Goal: Entertainment & Leisure: Consume media (video, audio)

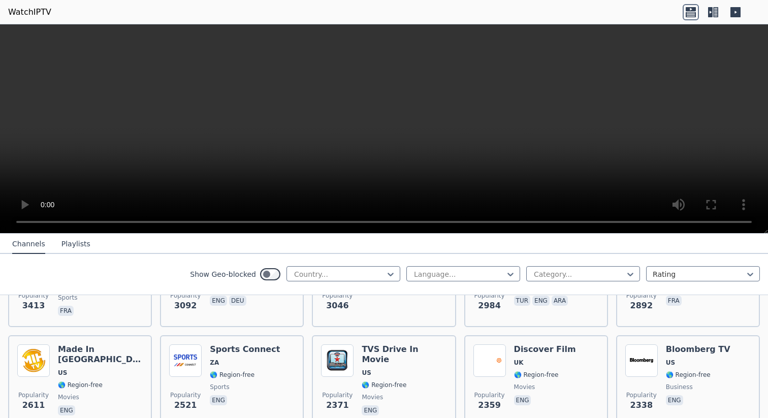
scroll to position [396, 0]
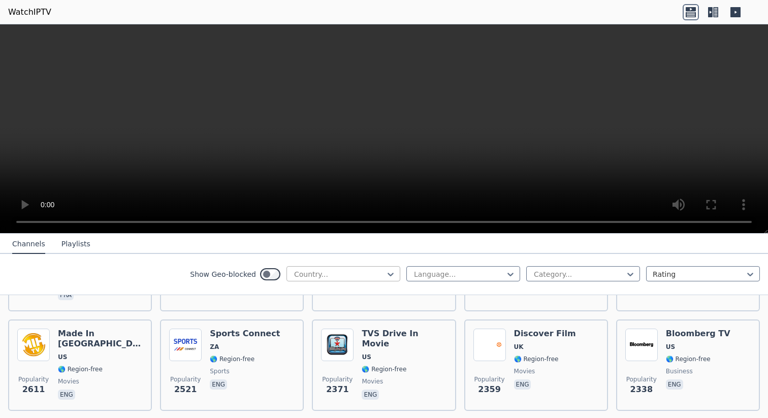
click at [382, 272] on div at bounding box center [339, 274] width 93 height 10
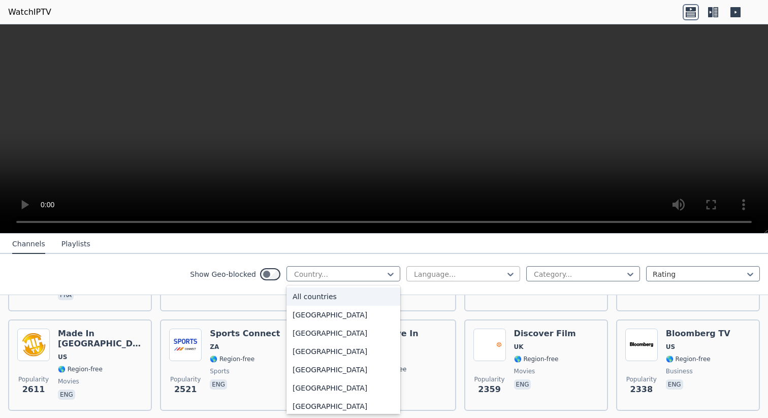
click at [431, 271] on div at bounding box center [459, 274] width 93 height 10
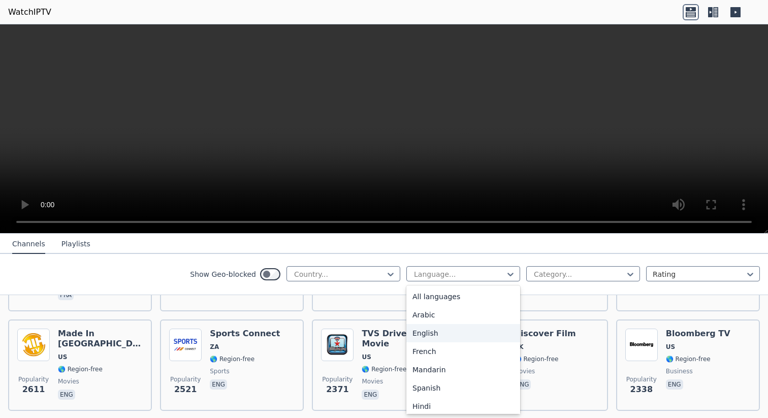
click at [436, 334] on div "English" at bounding box center [464, 333] width 114 height 18
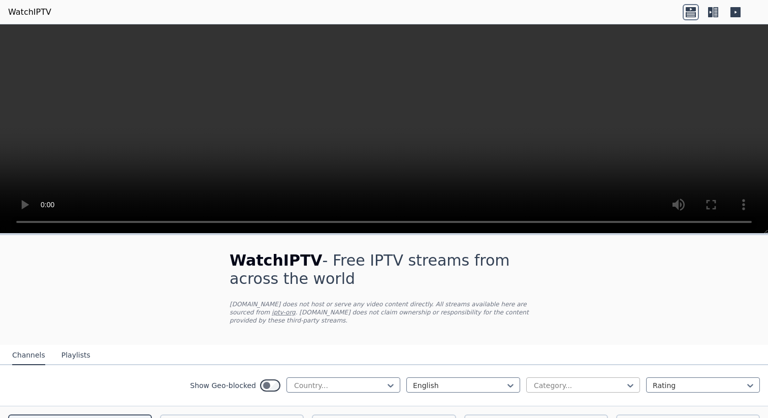
click at [539, 384] on div at bounding box center [579, 386] width 93 height 10
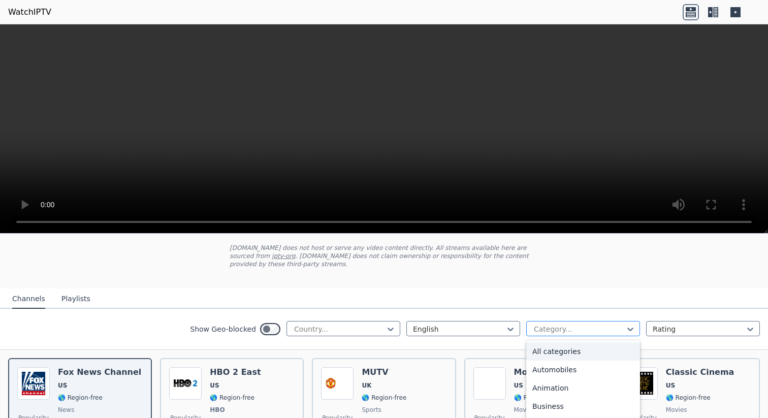
scroll to position [85, 0]
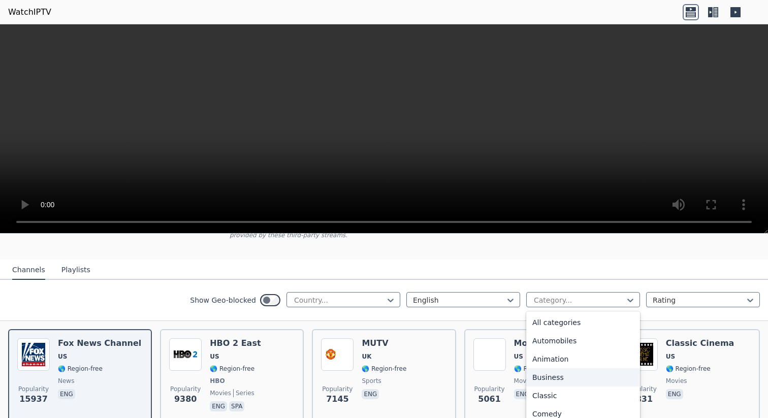
click at [555, 376] on div "Business" at bounding box center [584, 377] width 114 height 18
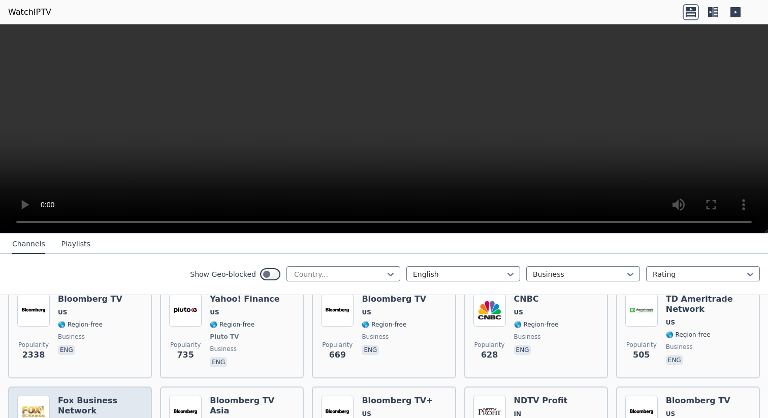
scroll to position [117, 0]
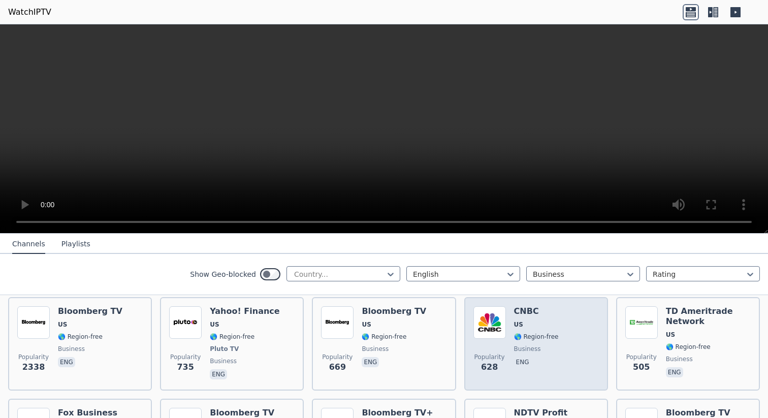
click at [494, 313] on img at bounding box center [490, 322] width 33 height 33
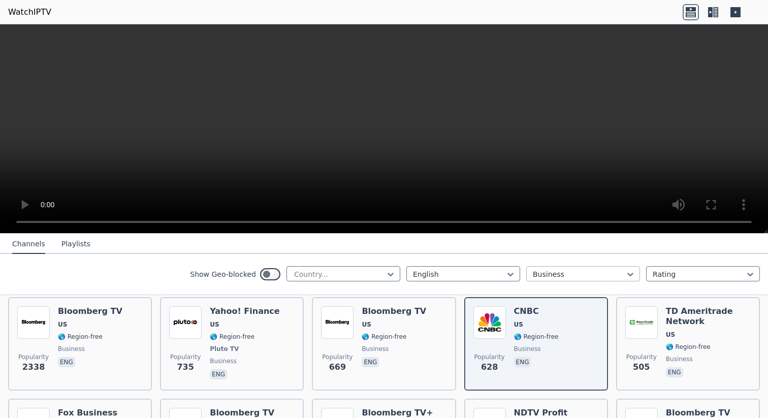
click at [549, 274] on div at bounding box center [579, 274] width 93 height 10
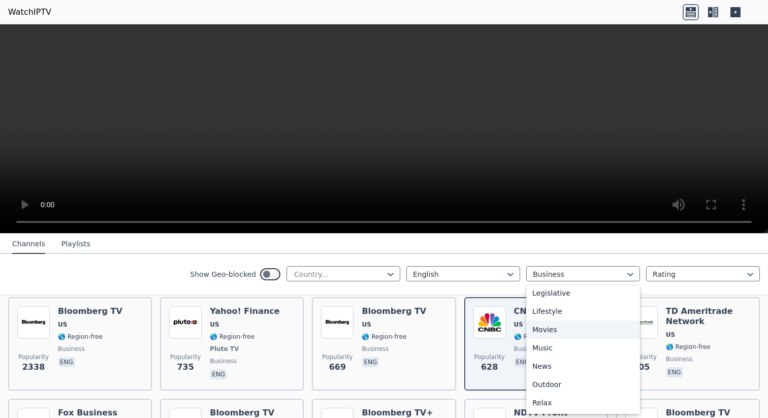
scroll to position [283, 0]
click at [552, 325] on div "News" at bounding box center [584, 325] width 114 height 18
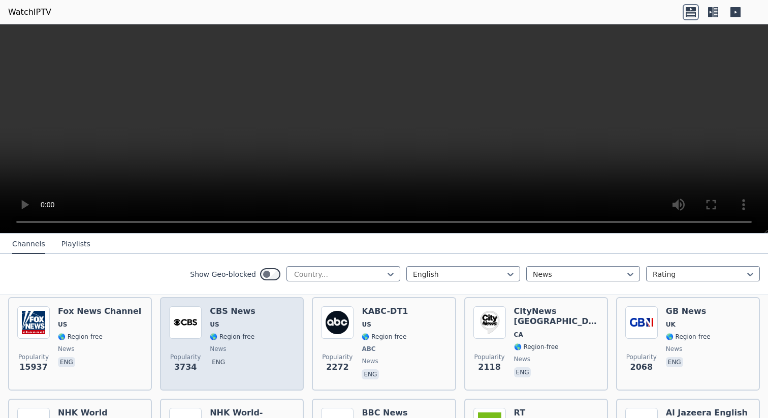
click at [190, 323] on img at bounding box center [185, 322] width 33 height 33
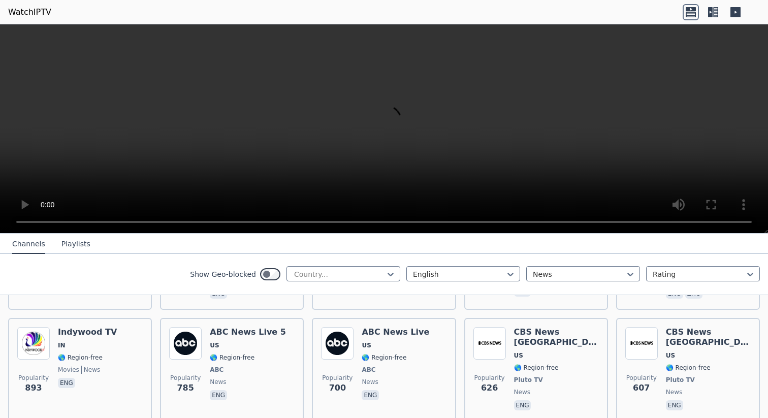
scroll to position [401, 0]
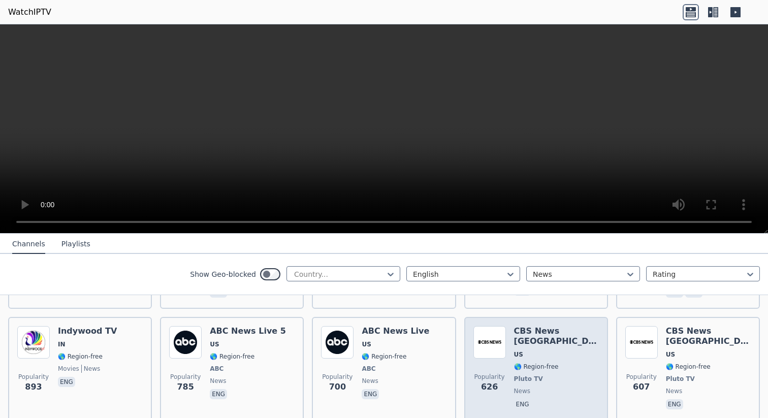
click at [550, 332] on h6 "CBS News [GEOGRAPHIC_DATA]" at bounding box center [556, 336] width 85 height 20
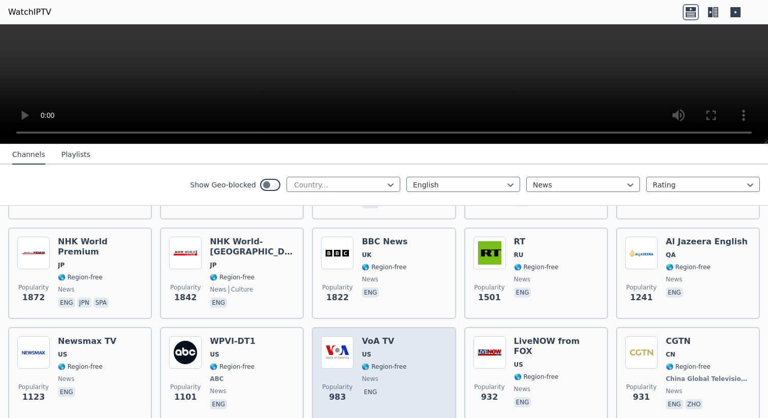
scroll to position [193, 0]
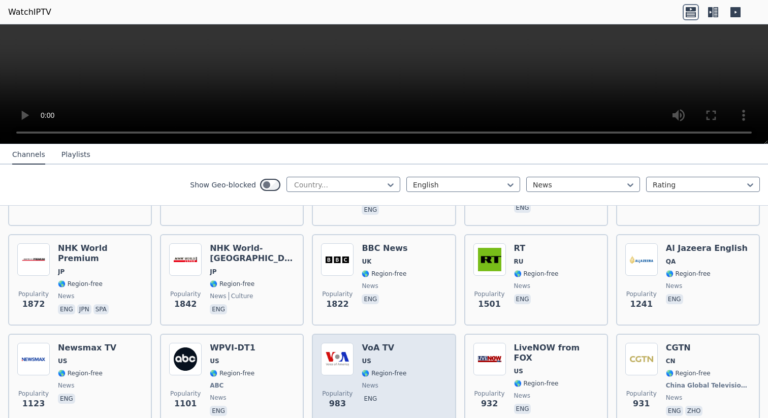
click at [340, 359] on img at bounding box center [337, 359] width 33 height 33
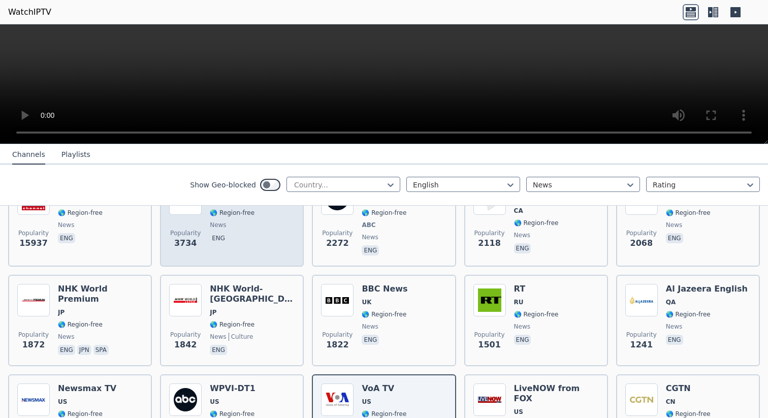
scroll to position [183, 0]
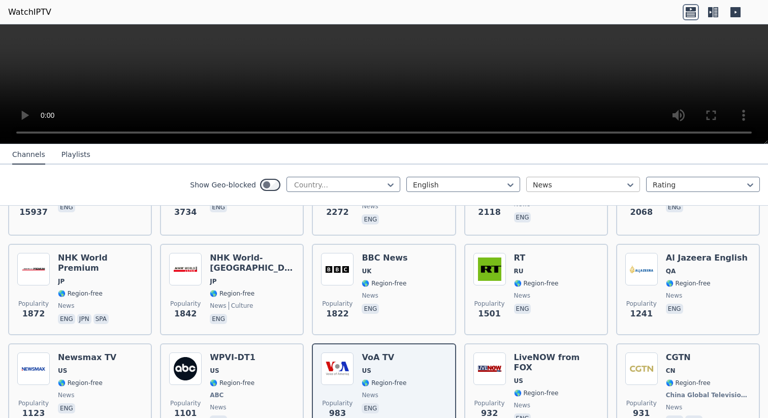
click at [568, 186] on div at bounding box center [579, 185] width 93 height 10
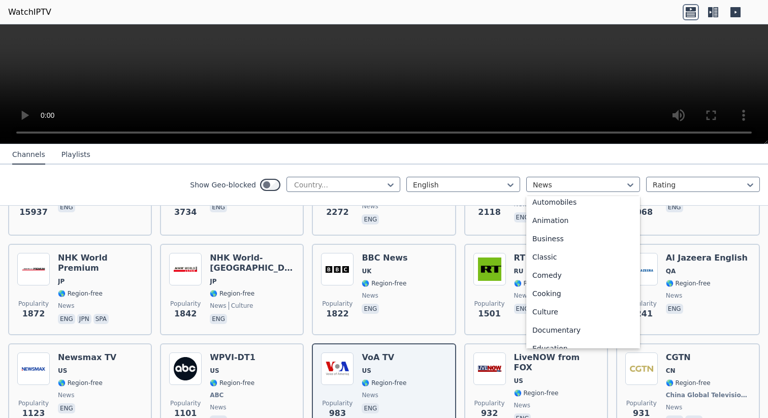
scroll to position [0, 0]
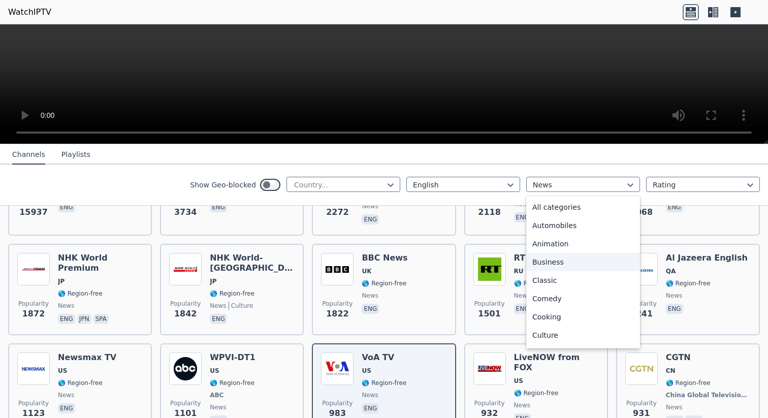
click at [559, 260] on div "Business" at bounding box center [584, 262] width 114 height 18
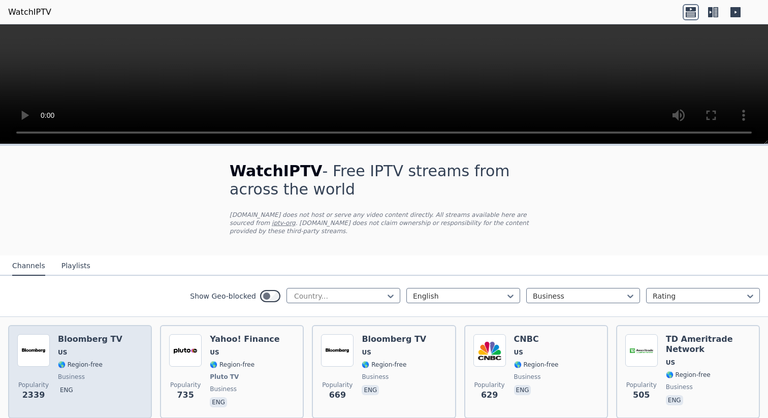
click at [101, 343] on h6 "Bloomberg TV" at bounding box center [90, 339] width 65 height 10
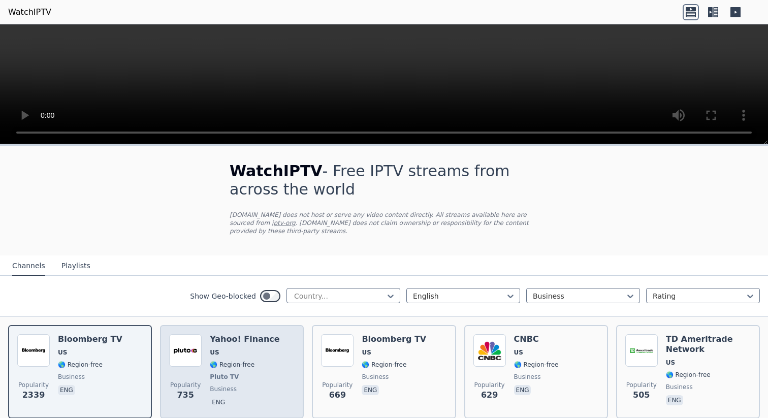
click at [270, 344] on div "Popularity 735 Yahoo! Finance US 🌎 Region-free Pluto TV business eng" at bounding box center [232, 371] width 126 height 75
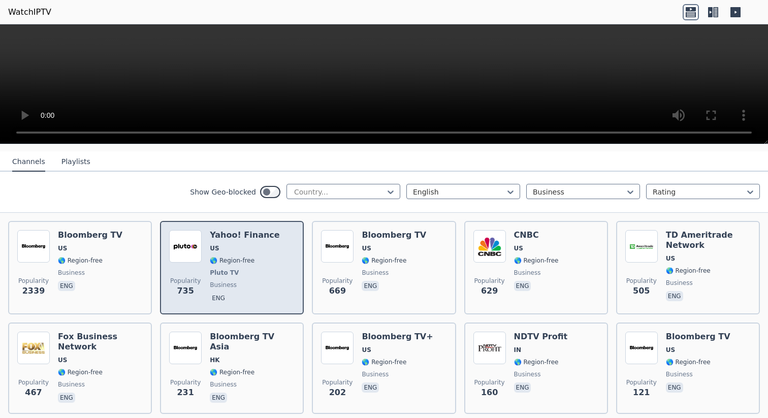
scroll to position [111, 0]
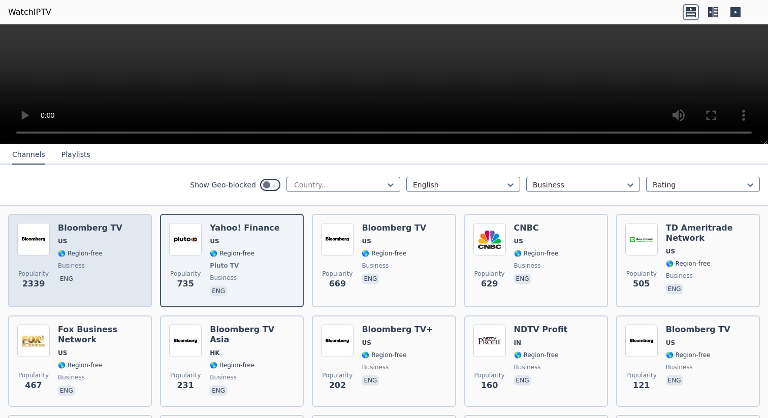
click at [110, 231] on h6 "Bloomberg TV" at bounding box center [90, 228] width 65 height 10
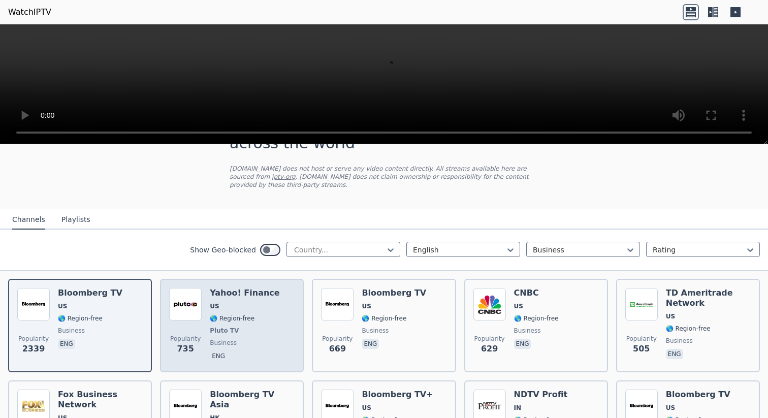
scroll to position [24, 0]
